Goal: Task Accomplishment & Management: Manage account settings

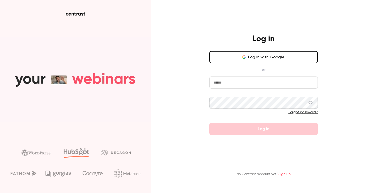
click at [247, 55] on button "Log in with Google" at bounding box center [264, 57] width 109 height 12
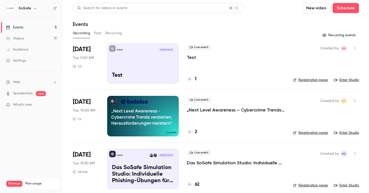
scroll to position [1, 0]
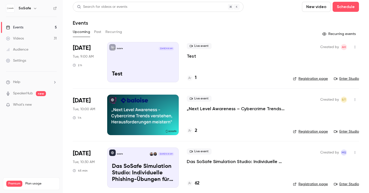
click at [218, 107] on p "„Next Level Awareness – Cybercrime Trends verstehen, Herausforderungen meistern…" at bounding box center [236, 109] width 98 height 6
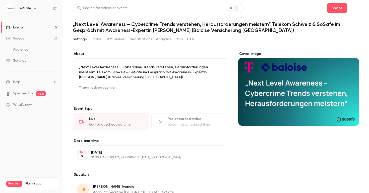
drag, startPoint x: 349, startPoint y: 104, endPoint x: 303, endPoint y: 103, distance: 46.3
click at [302, 103] on div "Cover image" at bounding box center [298, 88] width 121 height 74
click at [0, 0] on input "Cover image" at bounding box center [0, 0] width 0 height 0
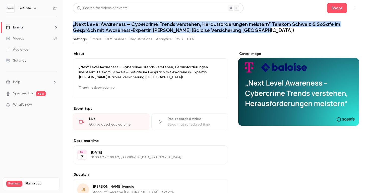
drag, startPoint x: 267, startPoint y: 30, endPoint x: 67, endPoint y: 22, distance: 200.1
click at [67, 22] on main "Search for videos or events Share „Next Level Awareness – Cybercrime Trends ver…" at bounding box center [216, 96] width 307 height 193
copy h1 "„Next Level Awareness – Cybercrime Trends verstehen, Herausforderungen meistern…"
